Goal: Task Accomplishment & Management: Use online tool/utility

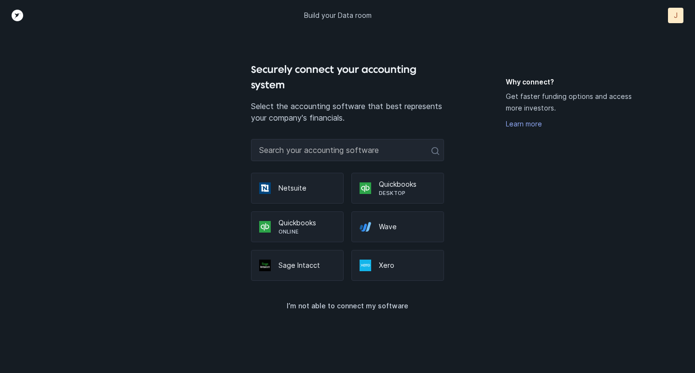
click at [312, 220] on p "Quickbooks" at bounding box center [307, 223] width 57 height 10
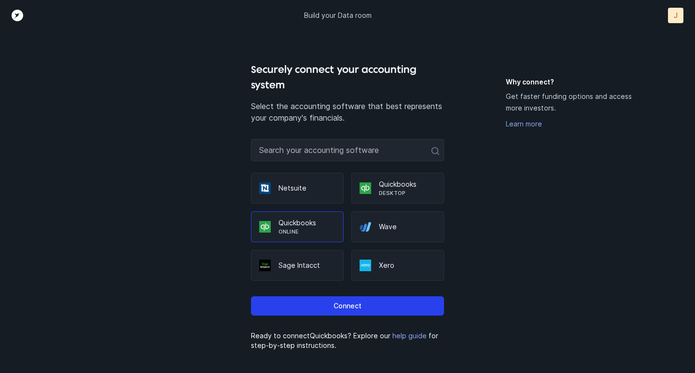
click at [319, 308] on button "Connect" at bounding box center [347, 305] width 193 height 19
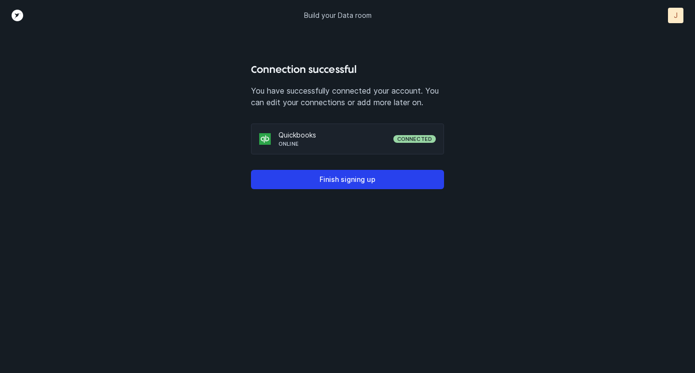
click at [351, 180] on p "Finish signing up" at bounding box center [348, 180] width 56 height 12
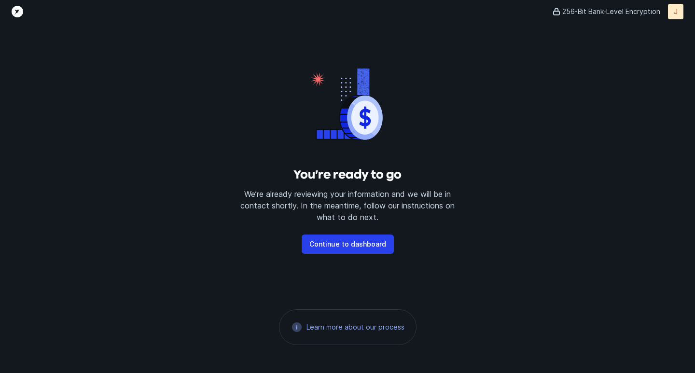
click at [366, 245] on p "Continue to dashboard" at bounding box center [347, 244] width 77 height 12
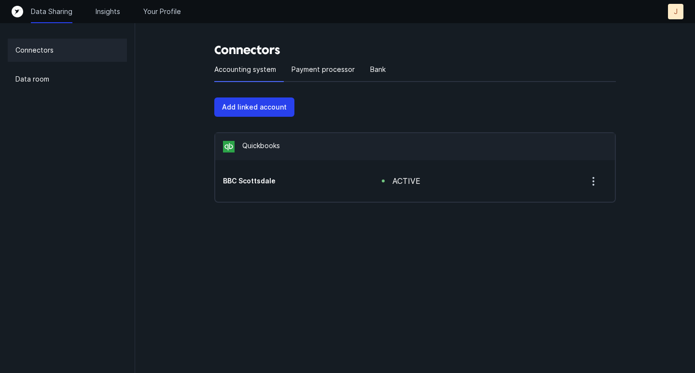
click at [38, 89] on div "Data room" at bounding box center [67, 79] width 119 height 23
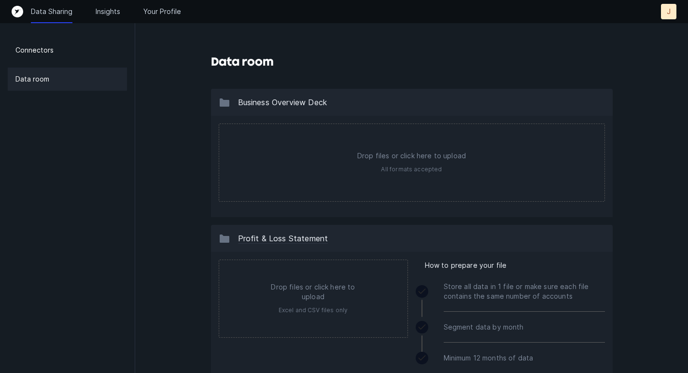
click at [22, 55] on p "Connectors" at bounding box center [34, 50] width 38 height 12
